Goal: Task Accomplishment & Management: Use online tool/utility

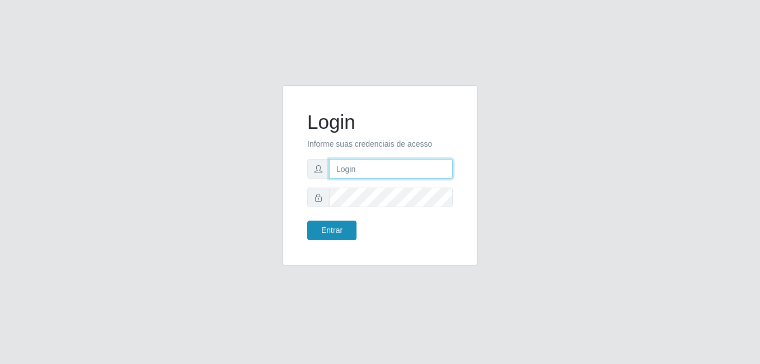
type input "heloisa@bessa"
click at [338, 229] on button "Entrar" at bounding box center [331, 230] width 49 height 20
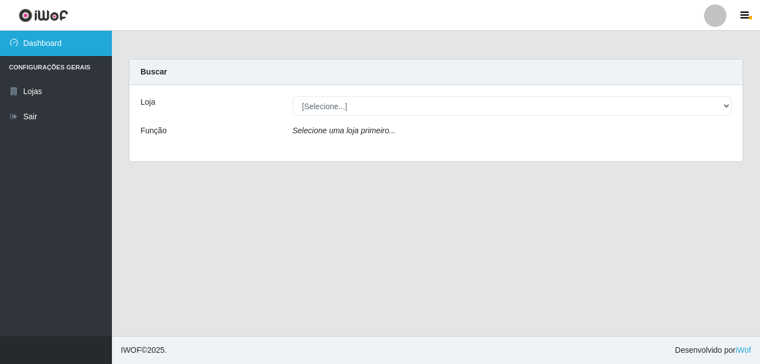
click at [25, 51] on link "Dashboard" at bounding box center [56, 43] width 112 height 25
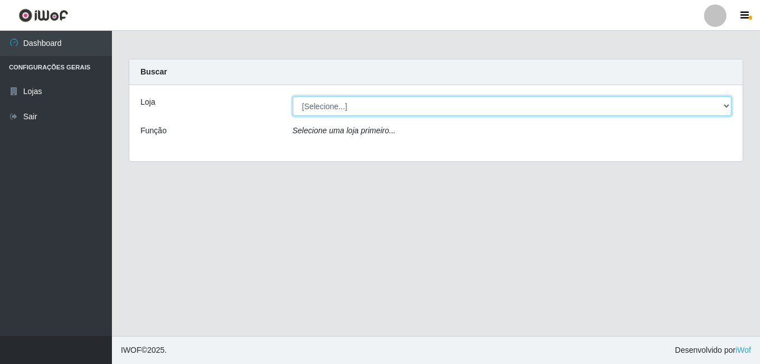
click at [549, 102] on select "[Selecione...] Bemais Supermercados - B9 Bessa" at bounding box center [512, 106] width 439 height 20
select select "410"
click at [293, 96] on select "[Selecione...] Bemais Supermercados - B9 Bessa" at bounding box center [512, 106] width 439 height 20
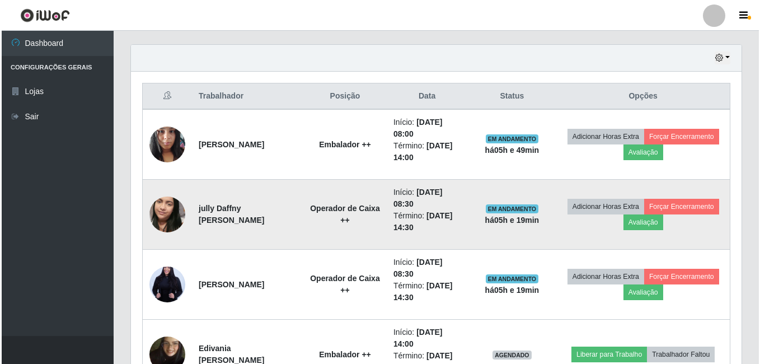
scroll to position [362, 0]
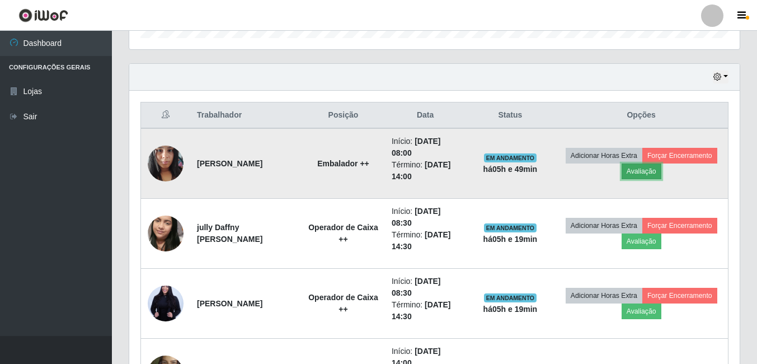
click at [661, 172] on button "Avaliação" at bounding box center [642, 171] width 40 height 16
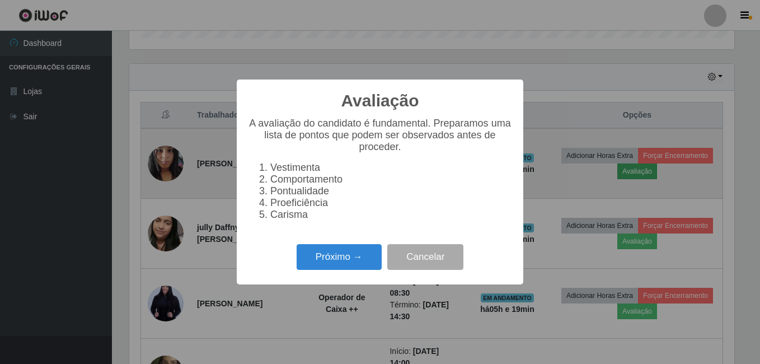
scroll to position [232, 605]
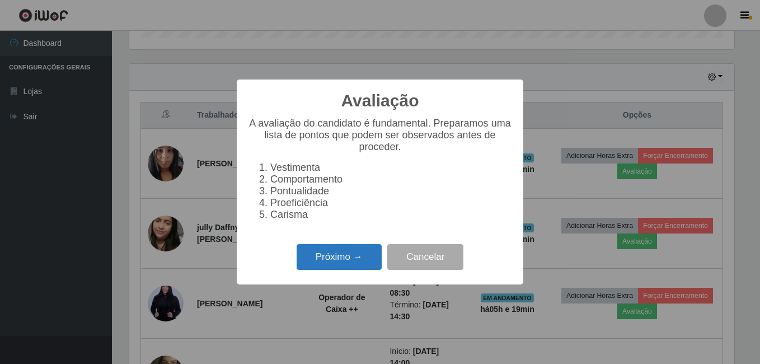
click at [307, 257] on button "Próximo →" at bounding box center [339, 257] width 85 height 26
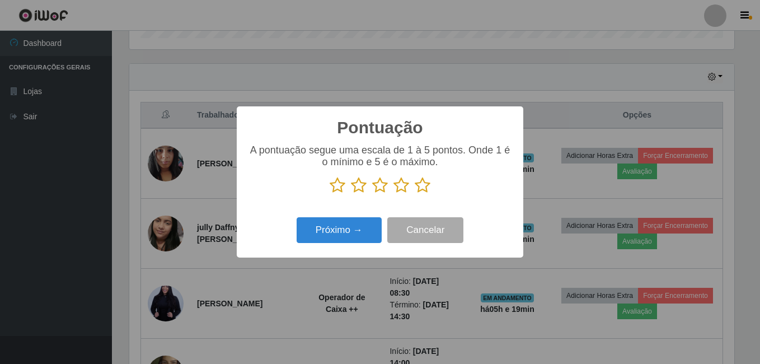
click at [419, 186] on icon at bounding box center [423, 185] width 16 height 17
click at [415, 194] on input "radio" at bounding box center [415, 194] width 0 height 0
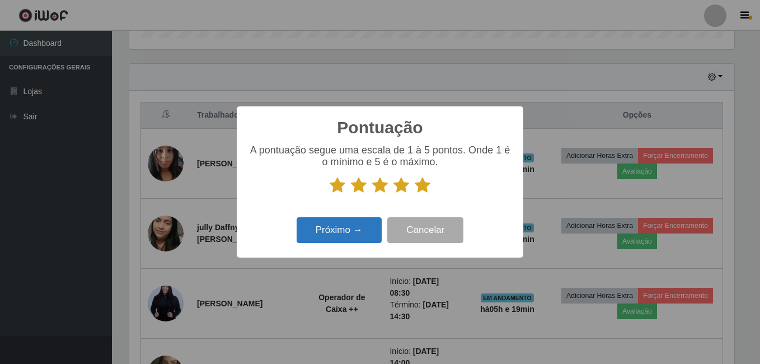
drag, startPoint x: 333, startPoint y: 245, endPoint x: 339, endPoint y: 237, distance: 9.6
click at [334, 245] on div "Próximo → Cancelar" at bounding box center [380, 230] width 264 height 32
click at [342, 236] on button "Próximo →" at bounding box center [339, 230] width 85 height 26
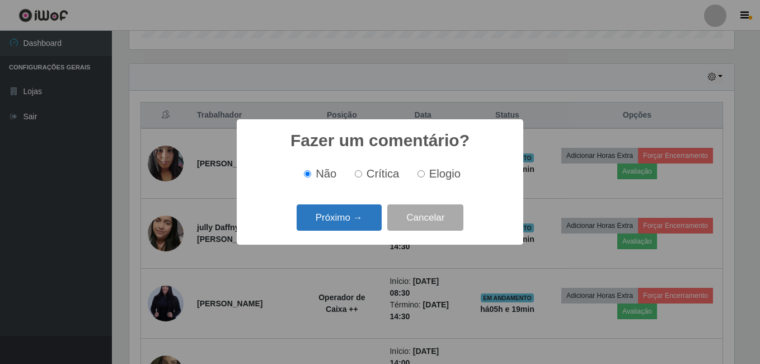
click at [365, 222] on button "Próximo →" at bounding box center [339, 217] width 85 height 26
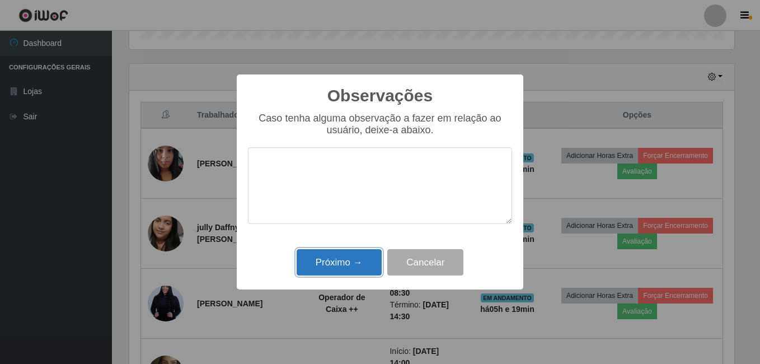
click at [354, 263] on button "Próximo →" at bounding box center [339, 262] width 85 height 26
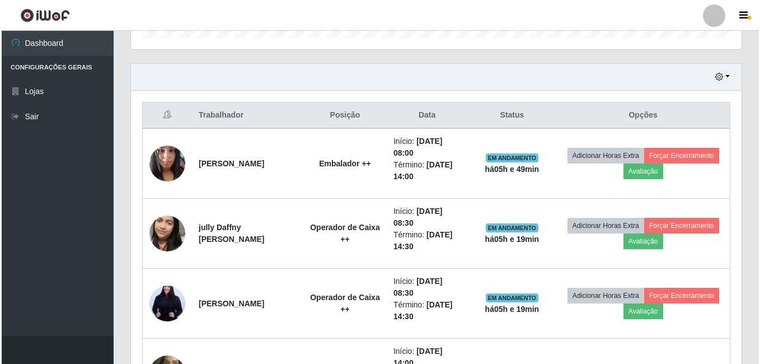
scroll to position [232, 610]
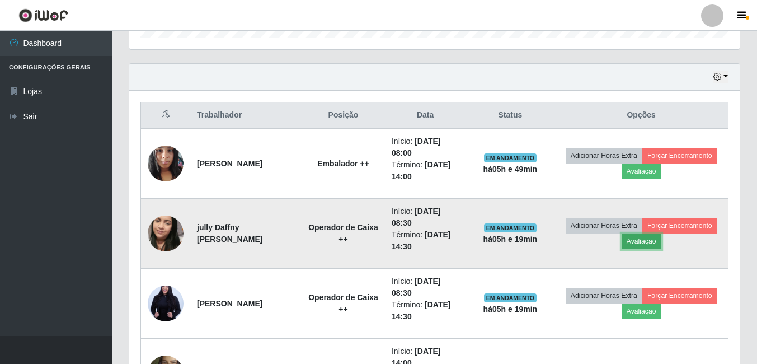
click at [661, 240] on button "Avaliação" at bounding box center [642, 241] width 40 height 16
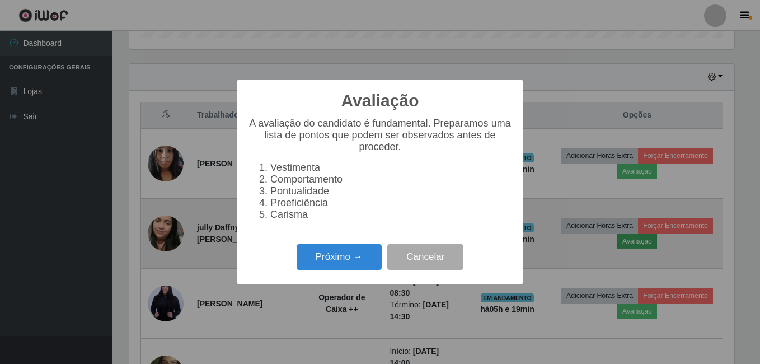
scroll to position [232, 605]
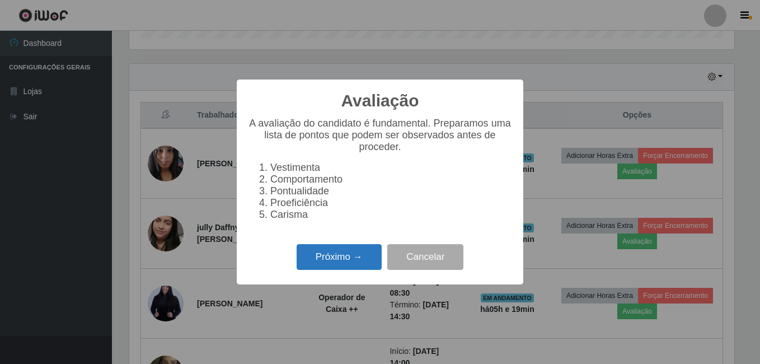
click at [310, 256] on button "Próximo →" at bounding box center [339, 257] width 85 height 26
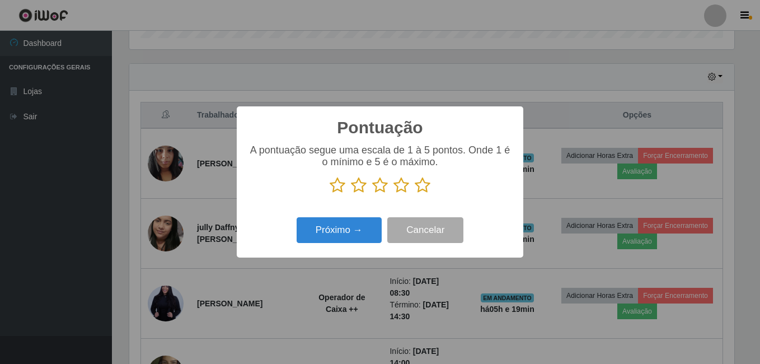
click at [420, 189] on icon at bounding box center [423, 185] width 16 height 17
click at [415, 194] on input "radio" at bounding box center [415, 194] width 0 height 0
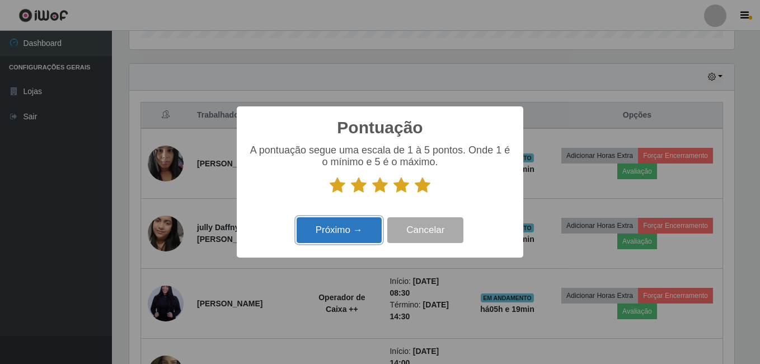
click at [361, 229] on button "Próximo →" at bounding box center [339, 230] width 85 height 26
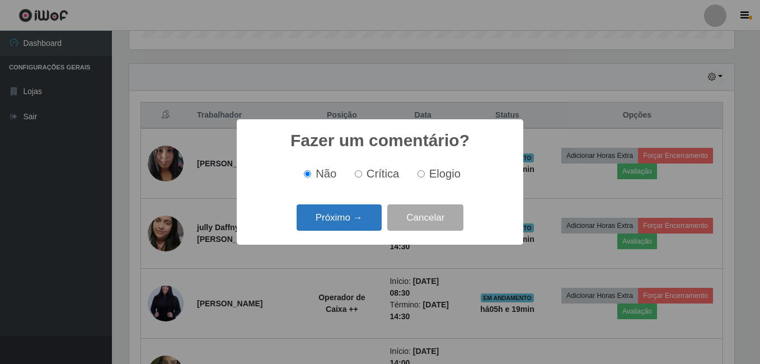
click at [343, 214] on button "Próximo →" at bounding box center [339, 217] width 85 height 26
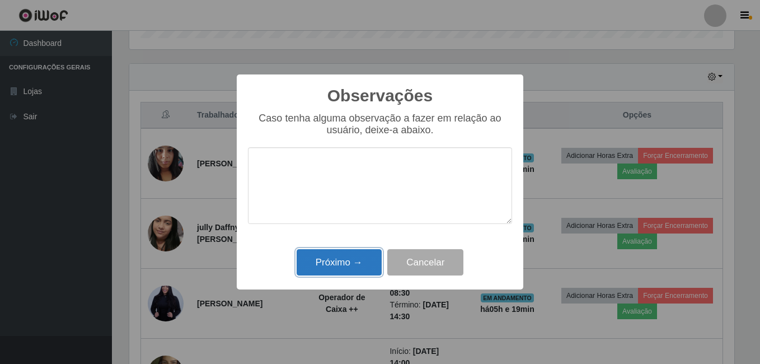
click at [352, 255] on button "Próximo →" at bounding box center [339, 262] width 85 height 26
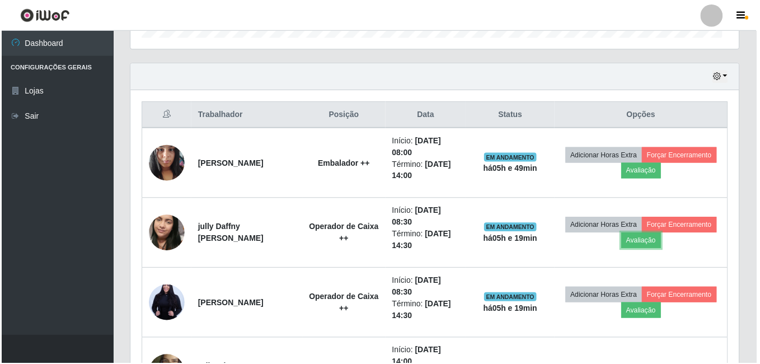
scroll to position [232, 610]
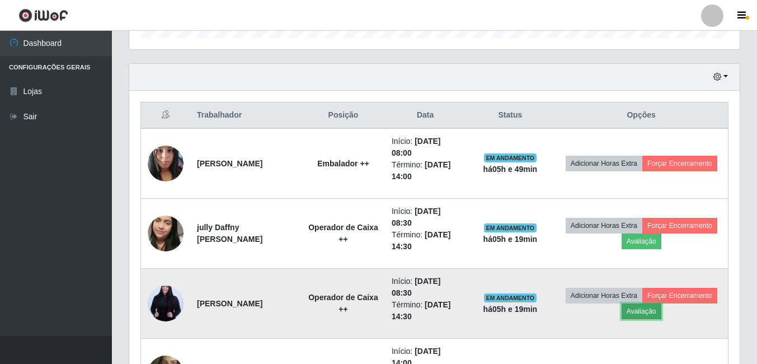
click at [661, 313] on button "Avaliação" at bounding box center [642, 311] width 40 height 16
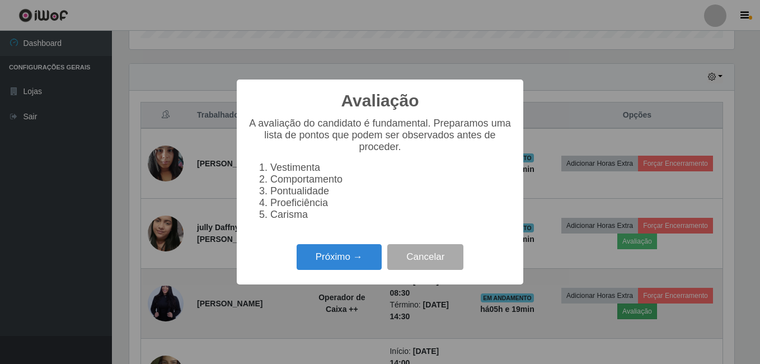
scroll to position [232, 605]
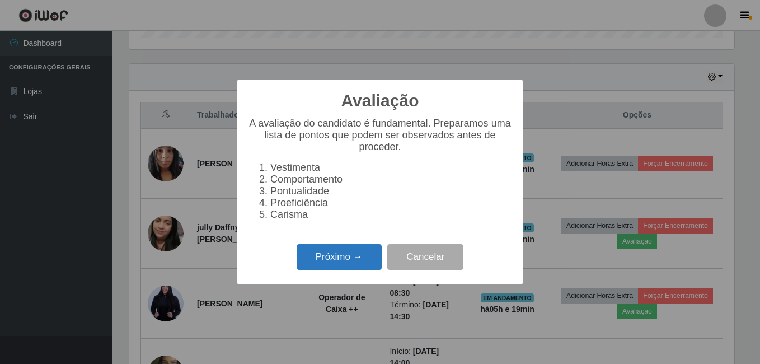
click at [335, 256] on button "Próximo →" at bounding box center [339, 257] width 85 height 26
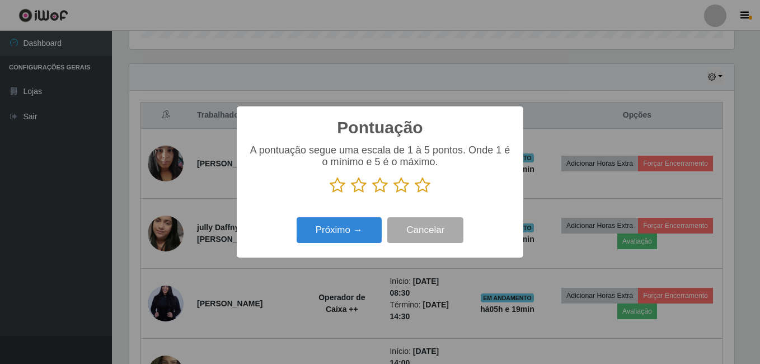
drag, startPoint x: 425, startPoint y: 188, endPoint x: 403, endPoint y: 205, distance: 28.0
click at [425, 188] on icon at bounding box center [423, 185] width 16 height 17
click at [415, 194] on input "radio" at bounding box center [415, 194] width 0 height 0
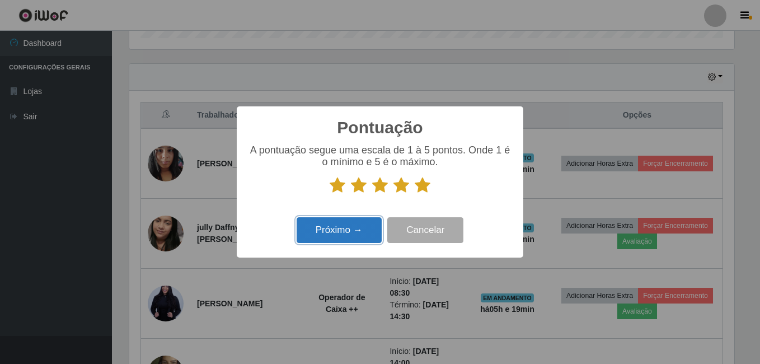
click at [343, 242] on button "Próximo →" at bounding box center [339, 230] width 85 height 26
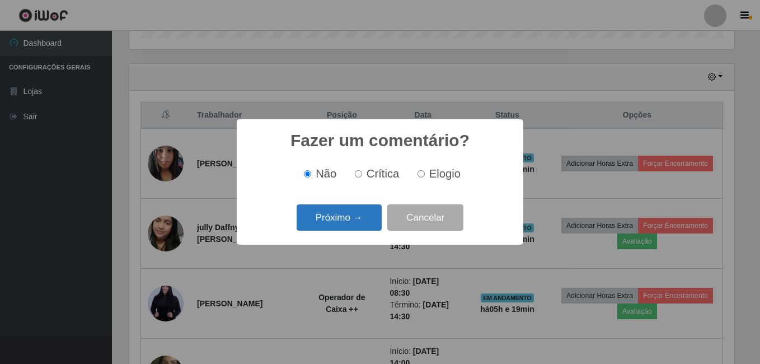
click at [350, 227] on button "Próximo →" at bounding box center [339, 217] width 85 height 26
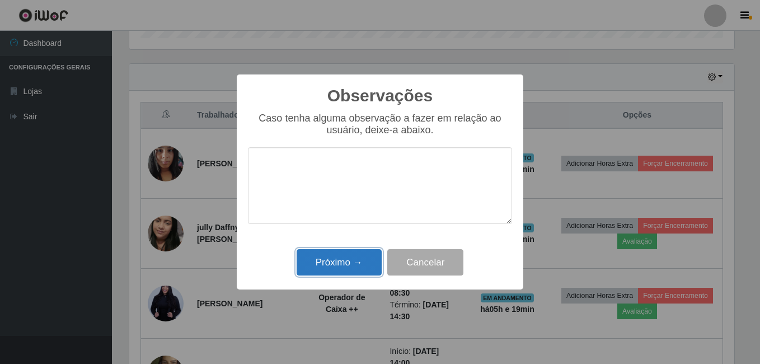
click at [352, 264] on button "Próximo →" at bounding box center [339, 262] width 85 height 26
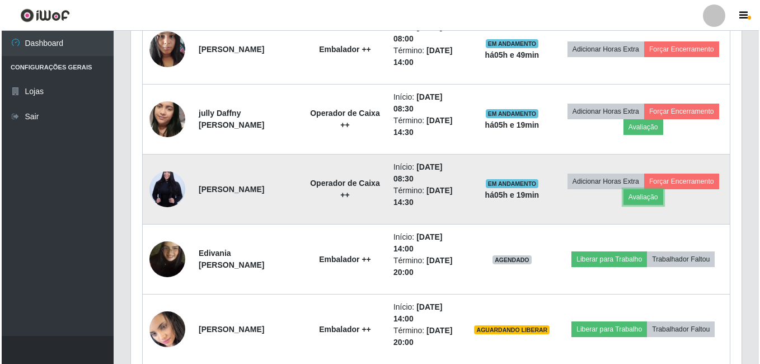
scroll to position [530, 0]
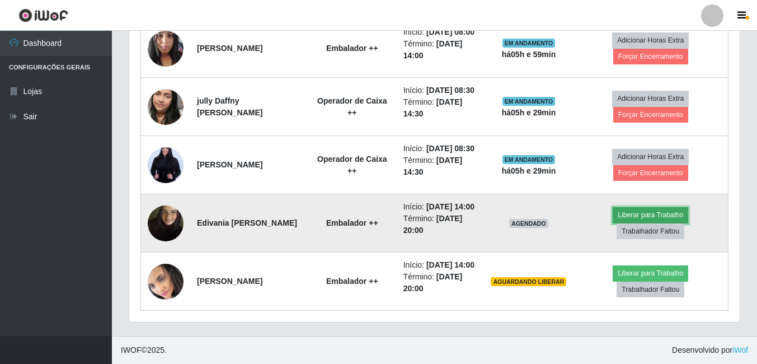
click at [656, 207] on button "Liberar para Trabalho" at bounding box center [651, 215] width 76 height 16
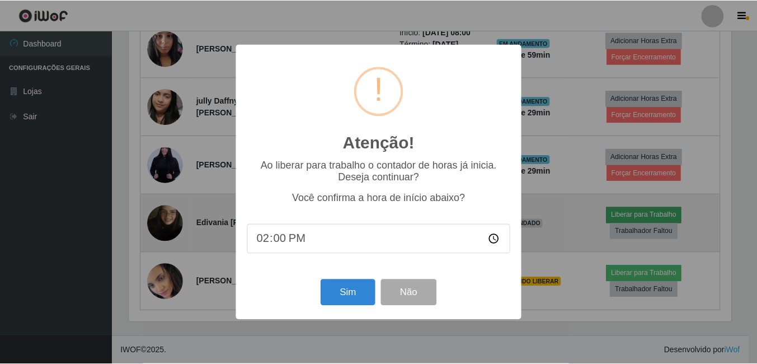
scroll to position [232, 605]
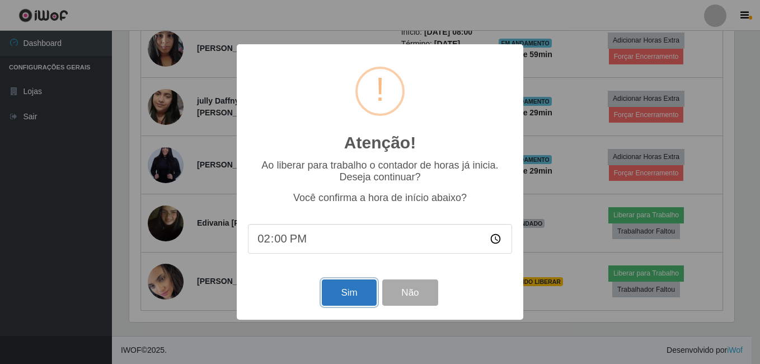
click at [336, 285] on button "Sim" at bounding box center [349, 292] width 54 height 26
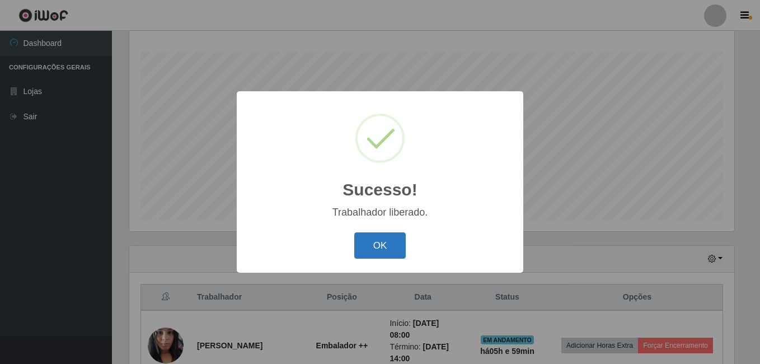
click at [368, 244] on button "OK" at bounding box center [380, 245] width 52 height 26
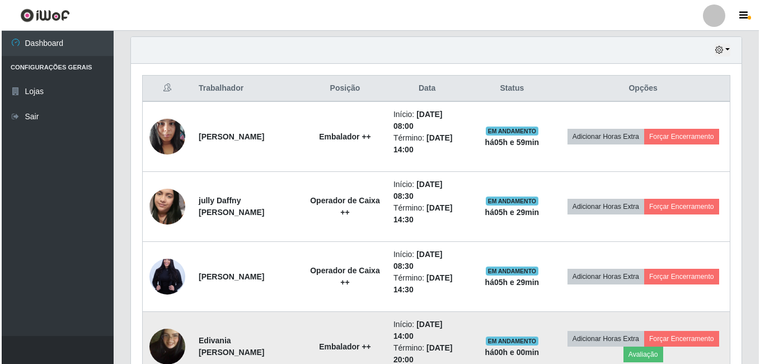
scroll to position [530, 0]
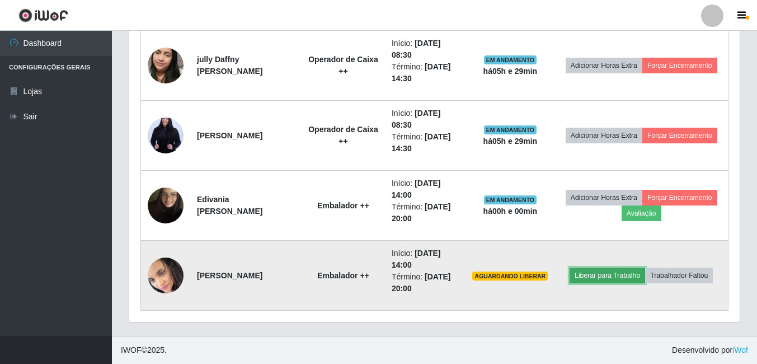
click at [617, 275] on button "Liberar para Trabalho" at bounding box center [608, 275] width 76 height 16
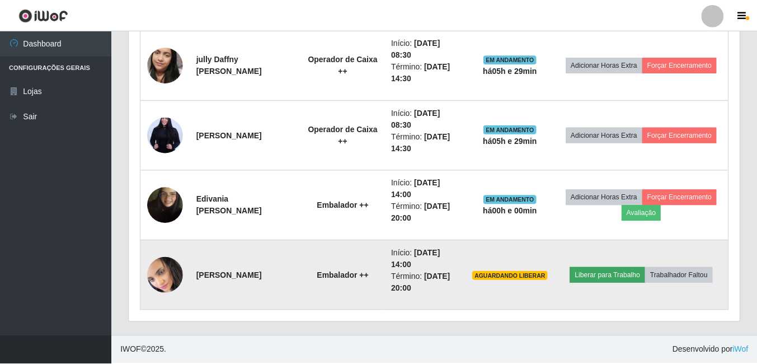
scroll to position [232, 605]
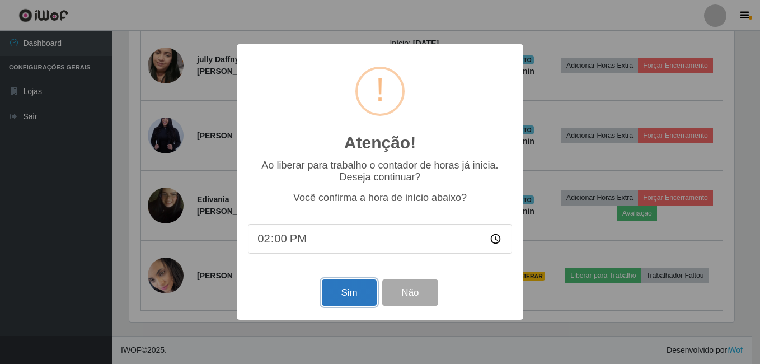
click at [354, 297] on button "Sim" at bounding box center [349, 292] width 54 height 26
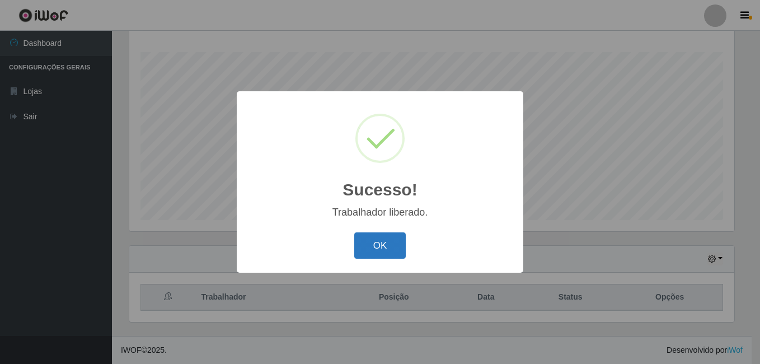
click at [370, 239] on button "OK" at bounding box center [380, 245] width 52 height 26
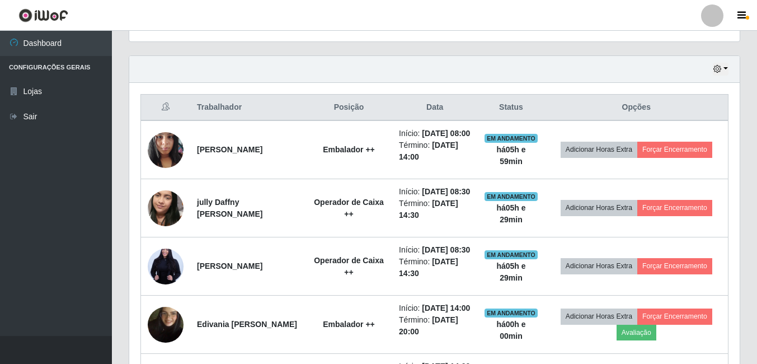
scroll to position [530, 0]
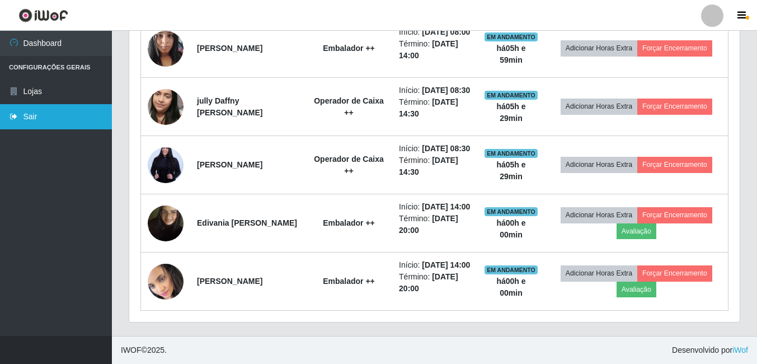
click at [50, 116] on link "Sair" at bounding box center [56, 116] width 112 height 25
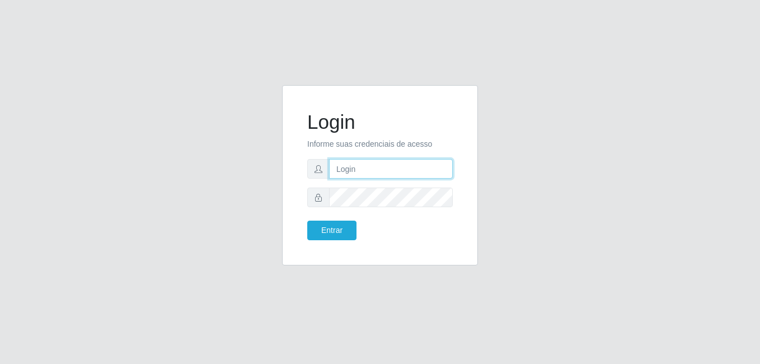
type input "heloisa@bessa"
